Goal: Task Accomplishment & Management: Use online tool/utility

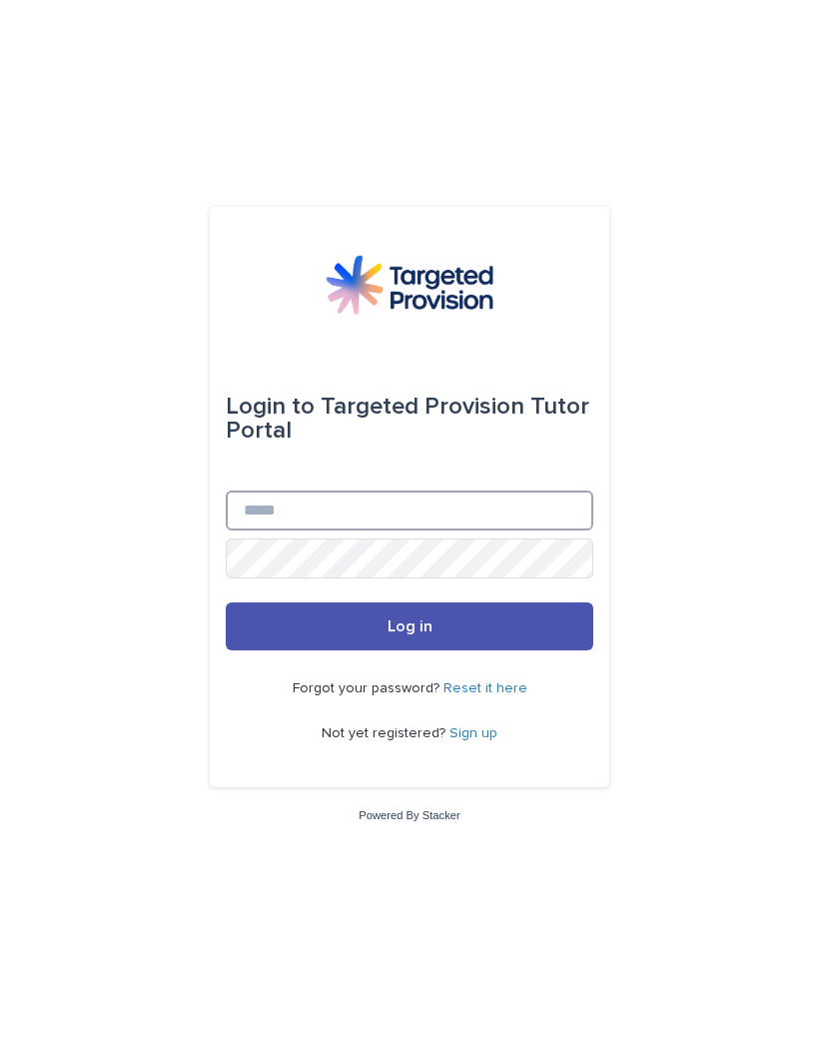
click at [264, 531] on input "Email" at bounding box center [410, 511] width 368 height 40
type input "**********"
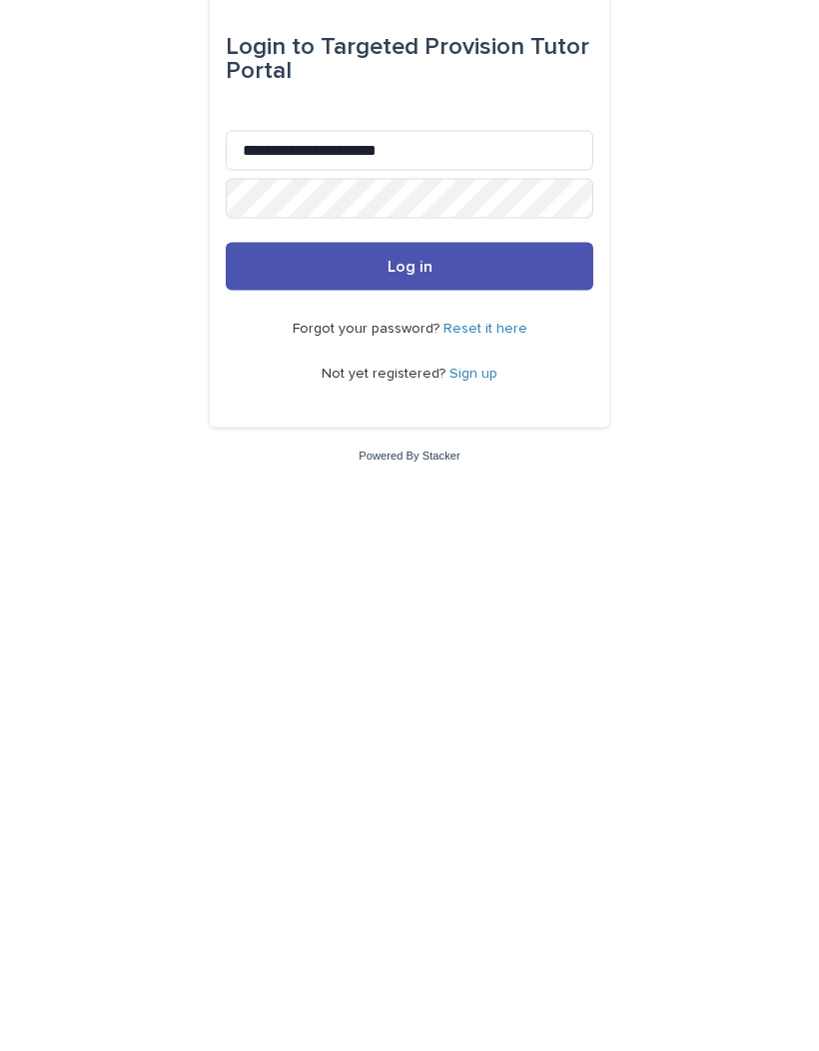
click at [412, 619] on span "Log in" at bounding box center [410, 627] width 45 height 16
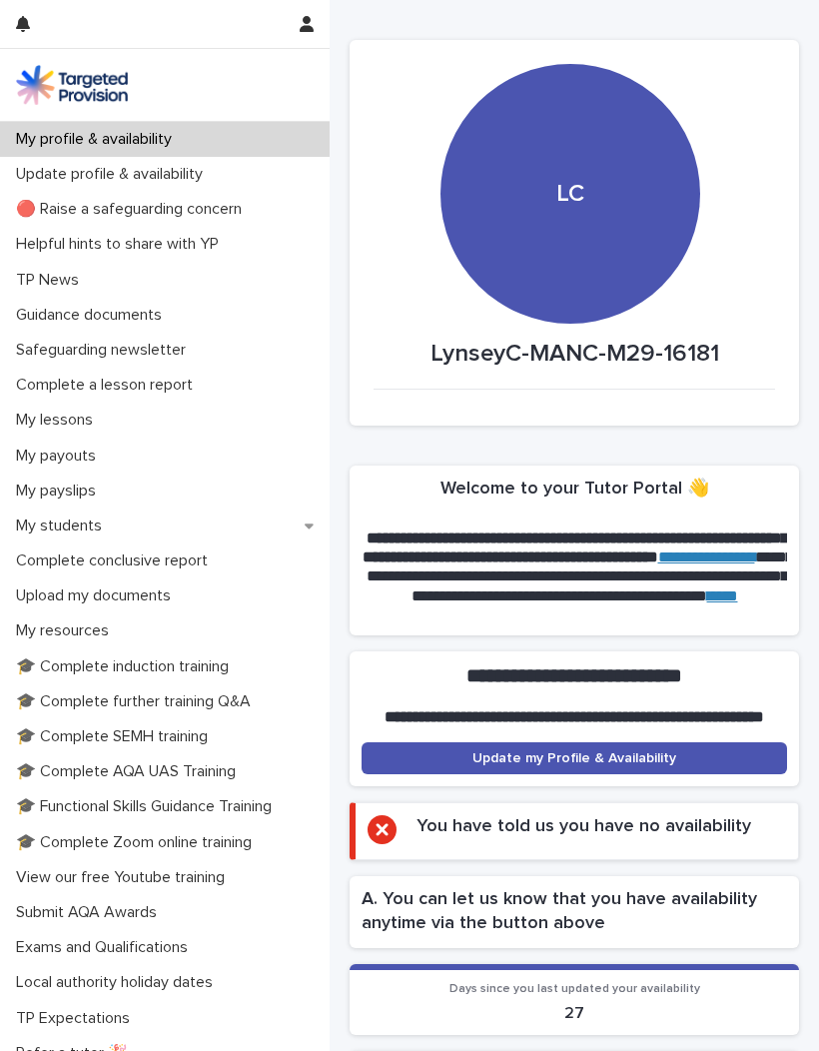
click at [81, 529] on p "My students" at bounding box center [63, 526] width 110 height 19
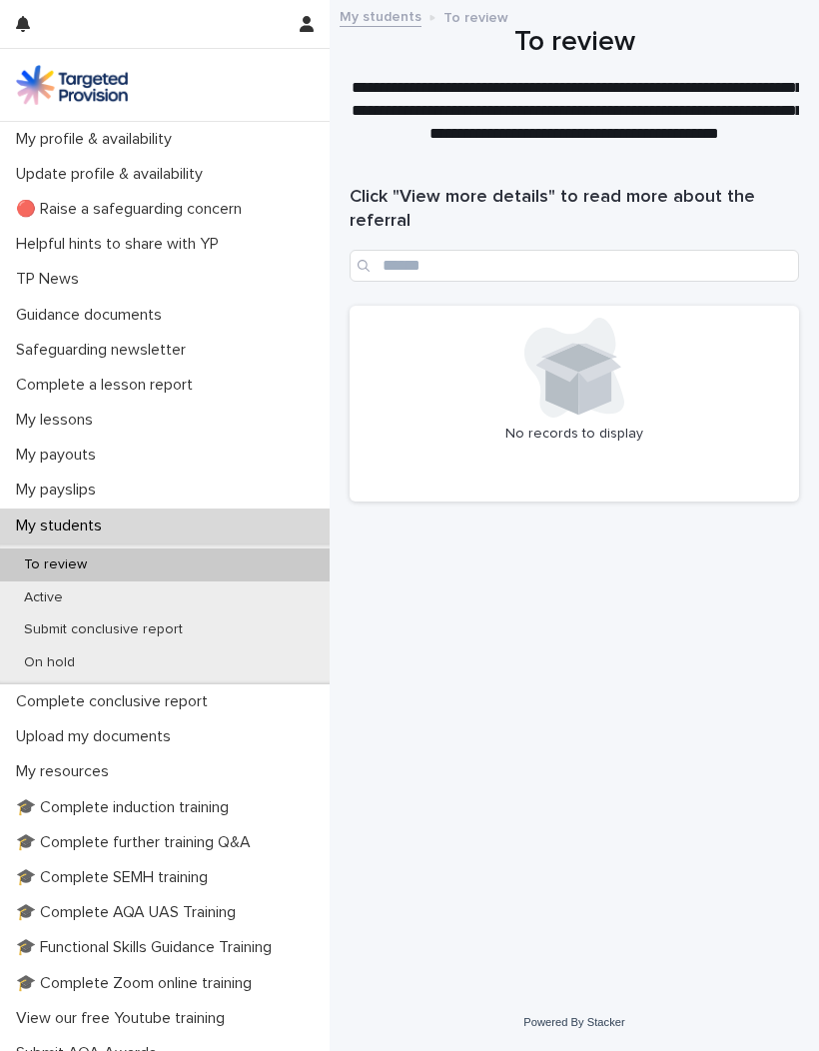
click at [32, 592] on p "Active" at bounding box center [43, 598] width 71 height 17
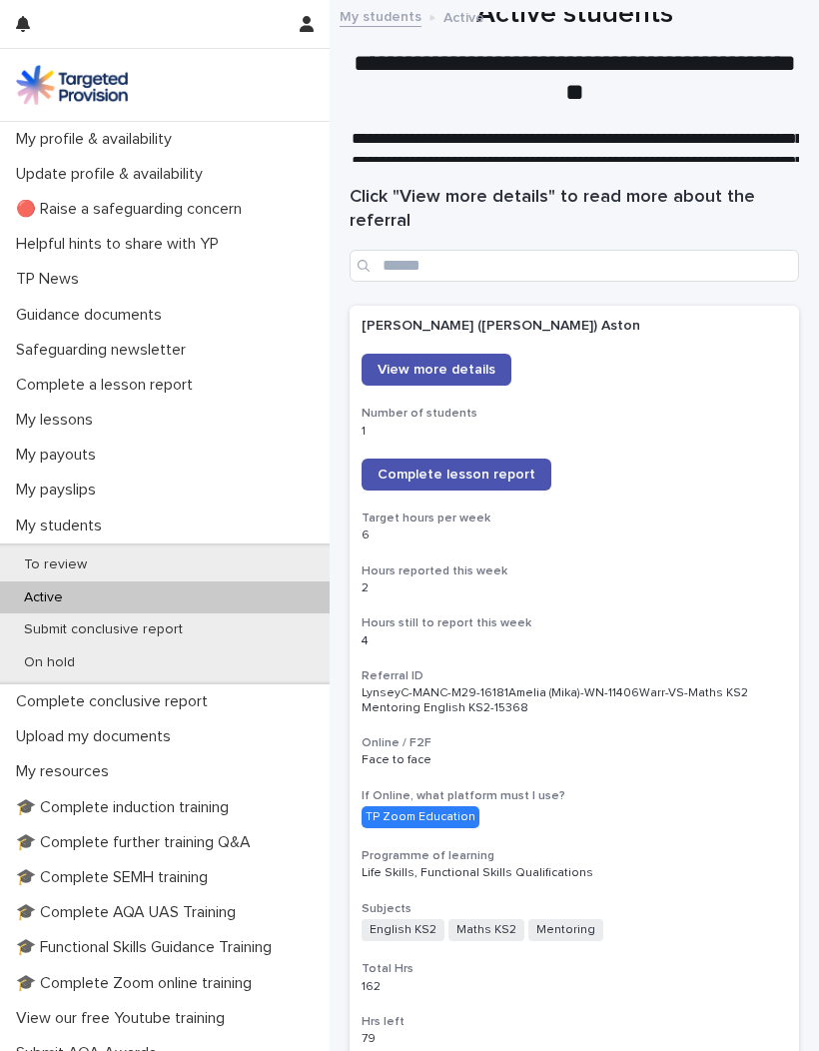
click at [452, 468] on span "Complete lesson report" at bounding box center [457, 475] width 158 height 14
click at [493, 471] on span "Complete lesson report" at bounding box center [457, 475] width 158 height 14
